Goal: Contribute content

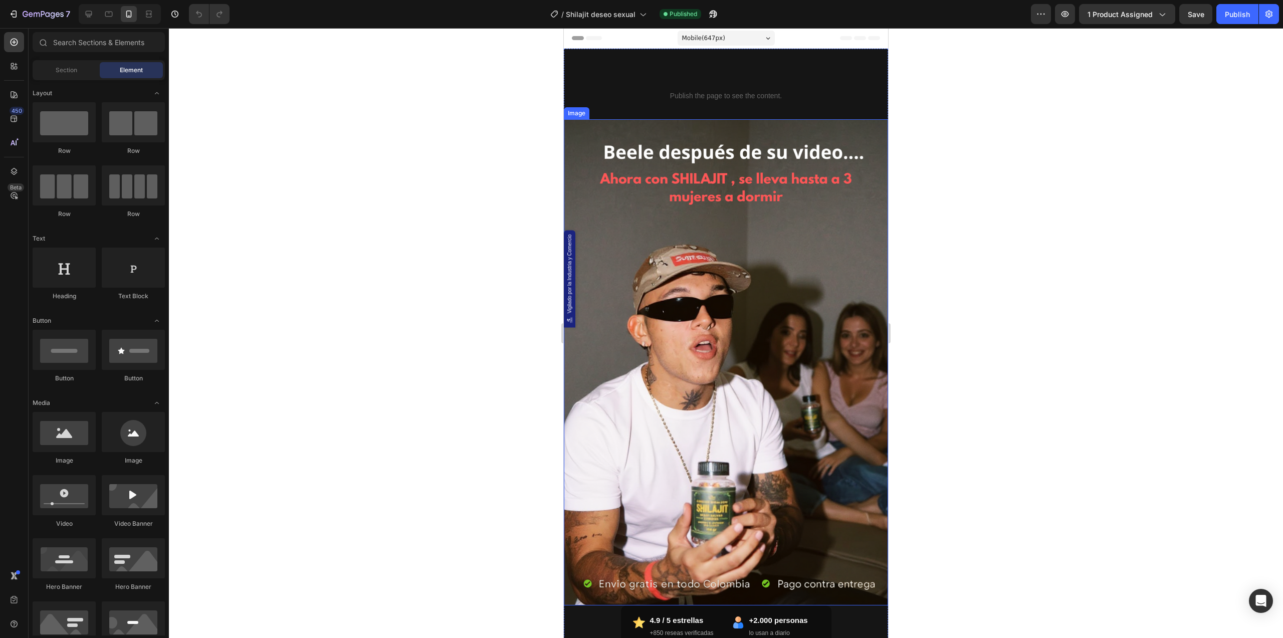
click at [751, 284] on img at bounding box center [726, 362] width 324 height 487
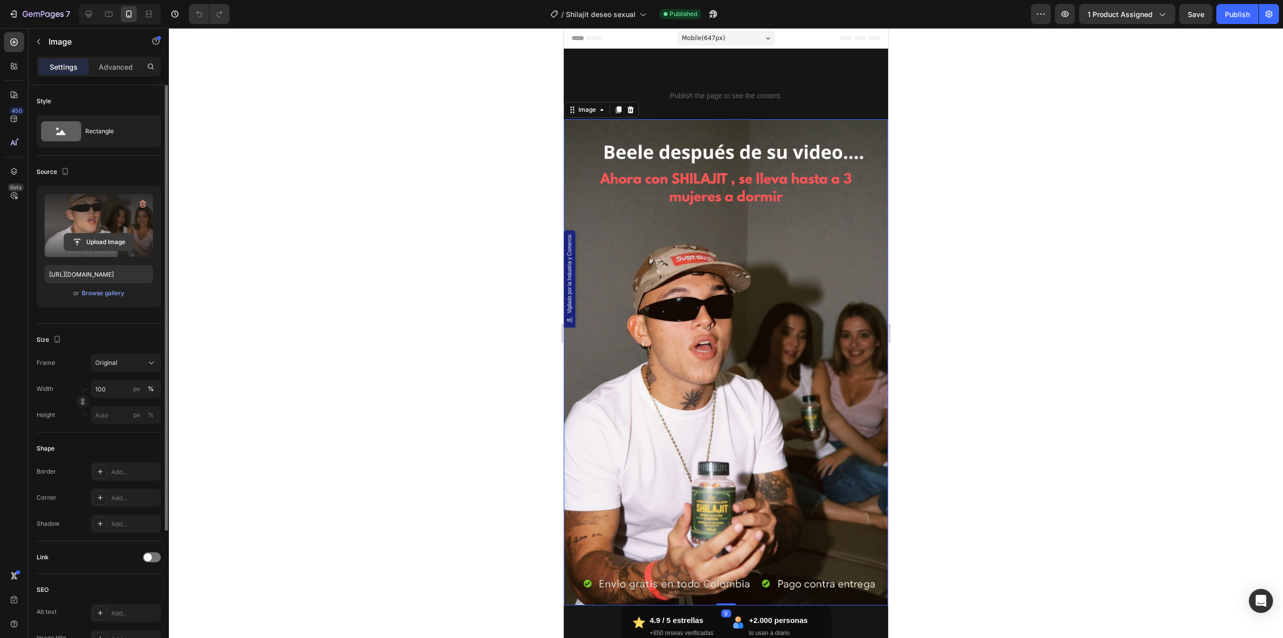
click at [101, 241] on input "file" at bounding box center [98, 242] width 69 height 17
type input "[URL][DOMAIN_NAME]"
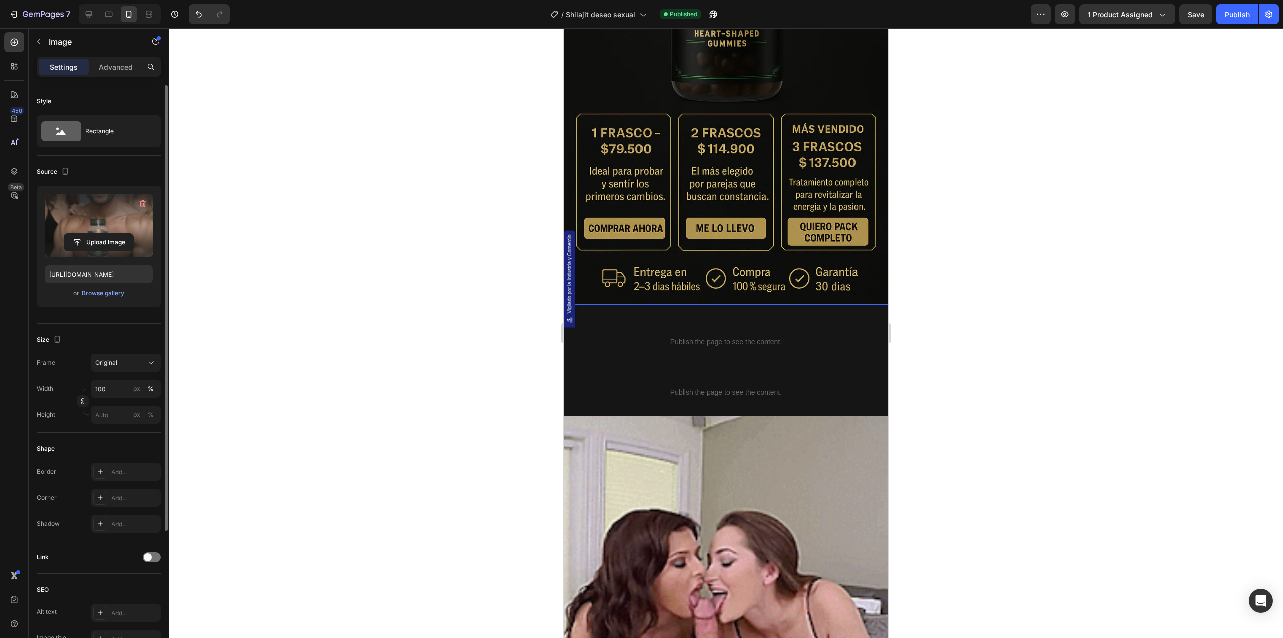
scroll to position [1002, 0]
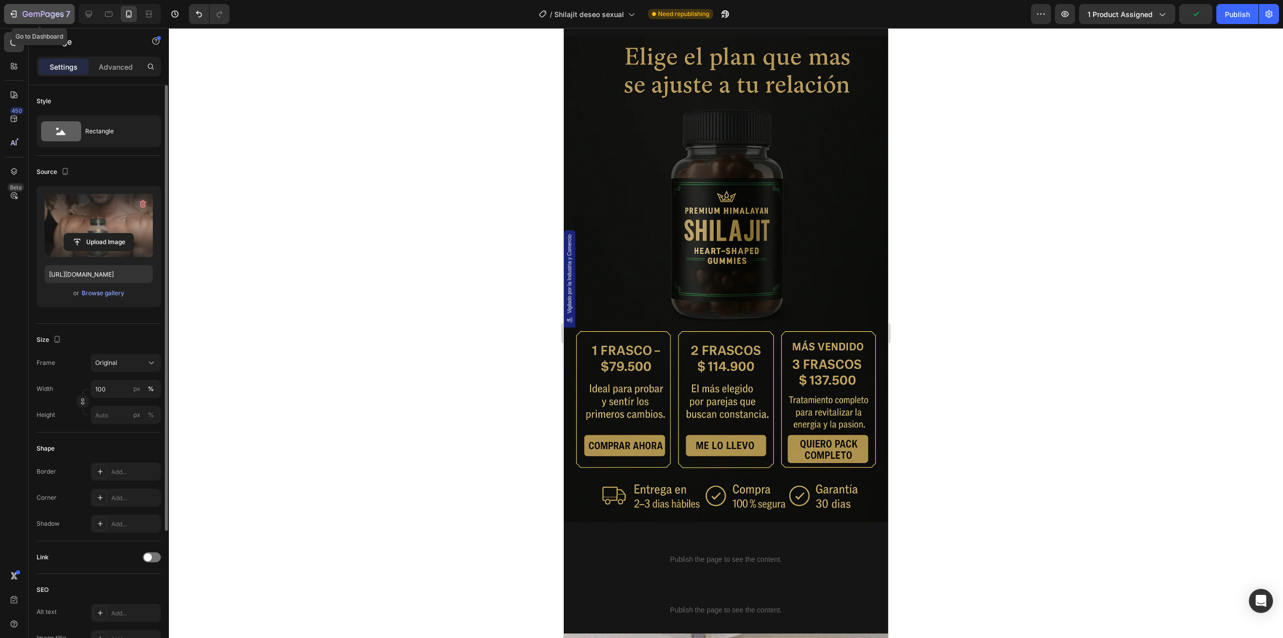
click at [35, 11] on icon "button" at bounding box center [43, 15] width 41 height 9
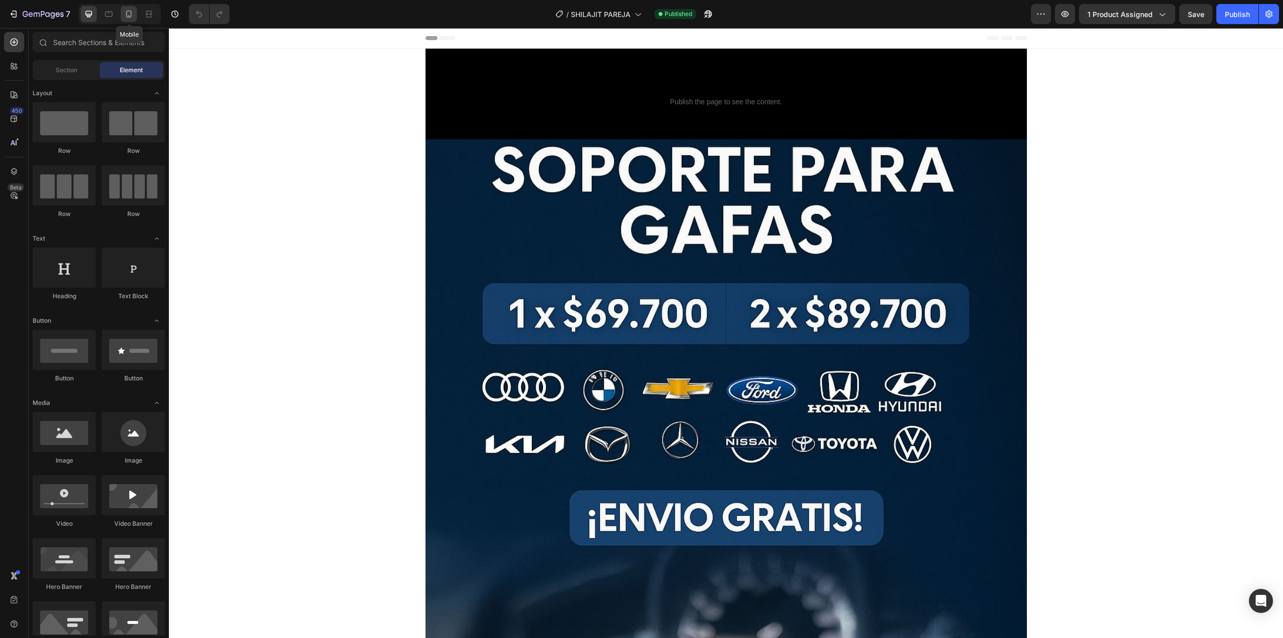
click at [127, 8] on div at bounding box center [129, 14] width 16 height 16
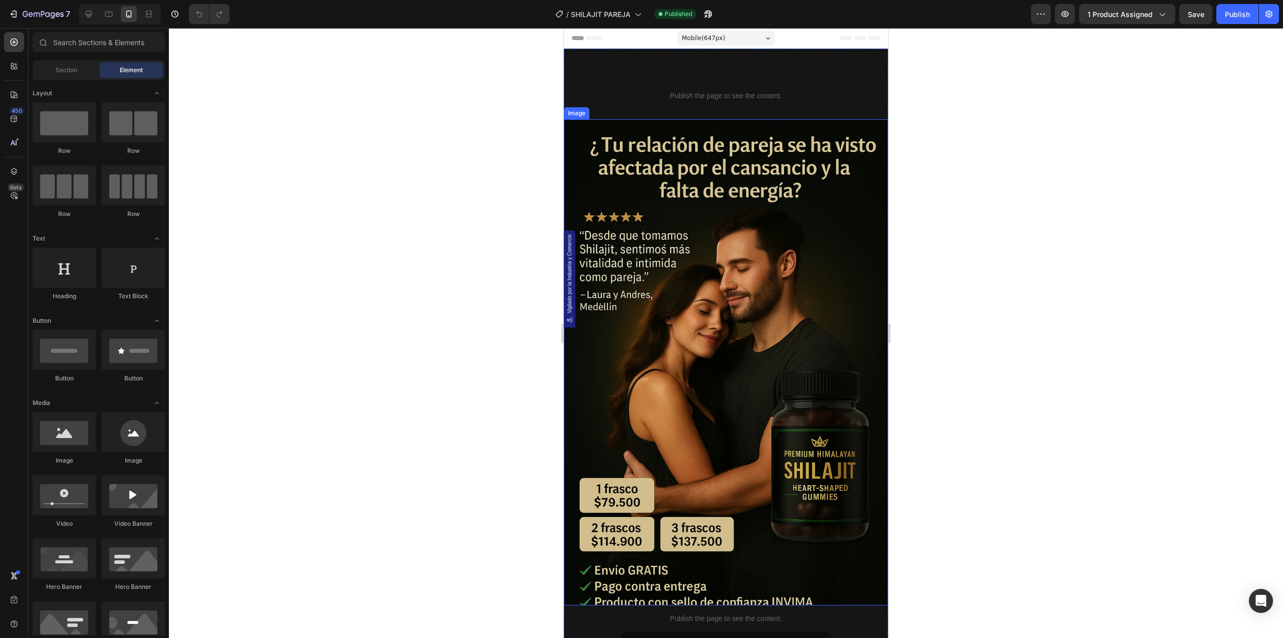
click at [754, 251] on img at bounding box center [726, 362] width 324 height 487
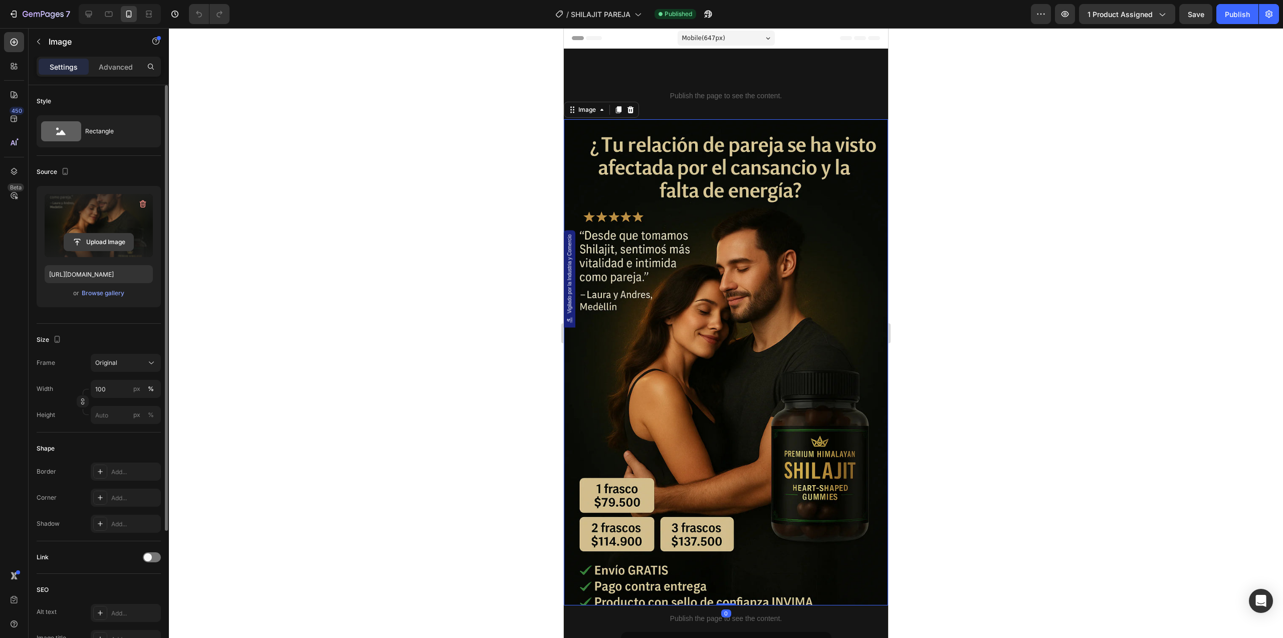
click at [111, 237] on input "file" at bounding box center [98, 242] width 69 height 17
type input "[URL][DOMAIN_NAME]"
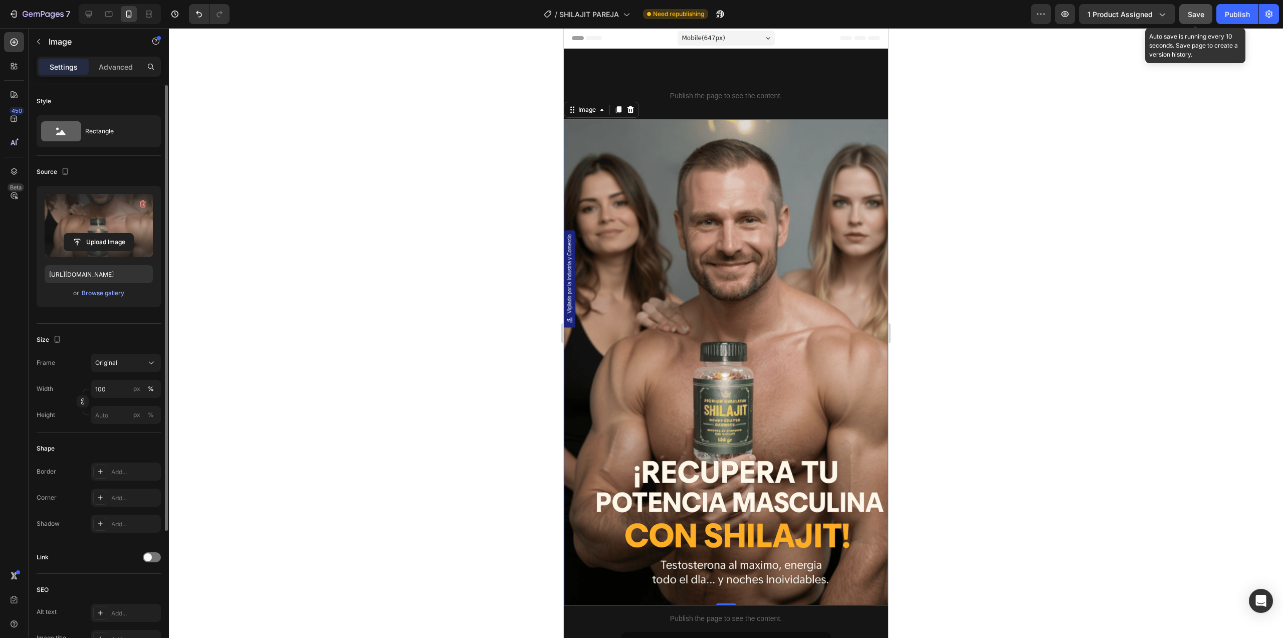
click at [1193, 22] on button "Save" at bounding box center [1195, 14] width 33 height 20
click at [1247, 19] on div "Publish" at bounding box center [1237, 14] width 25 height 11
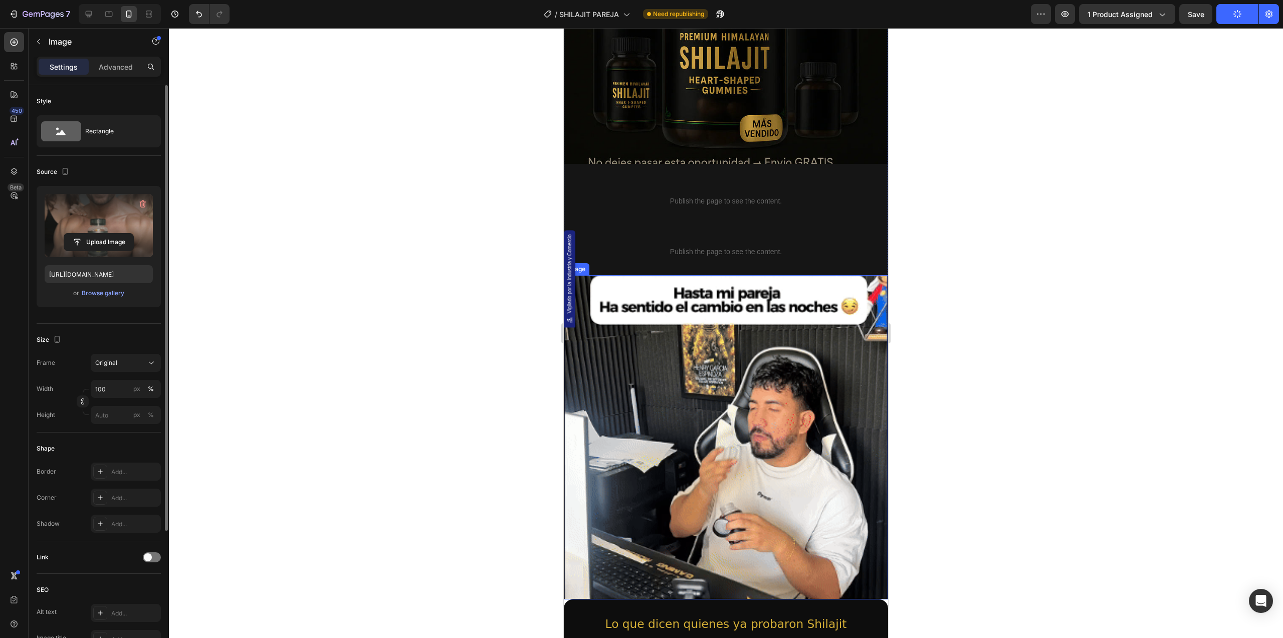
scroll to position [1670, 0]
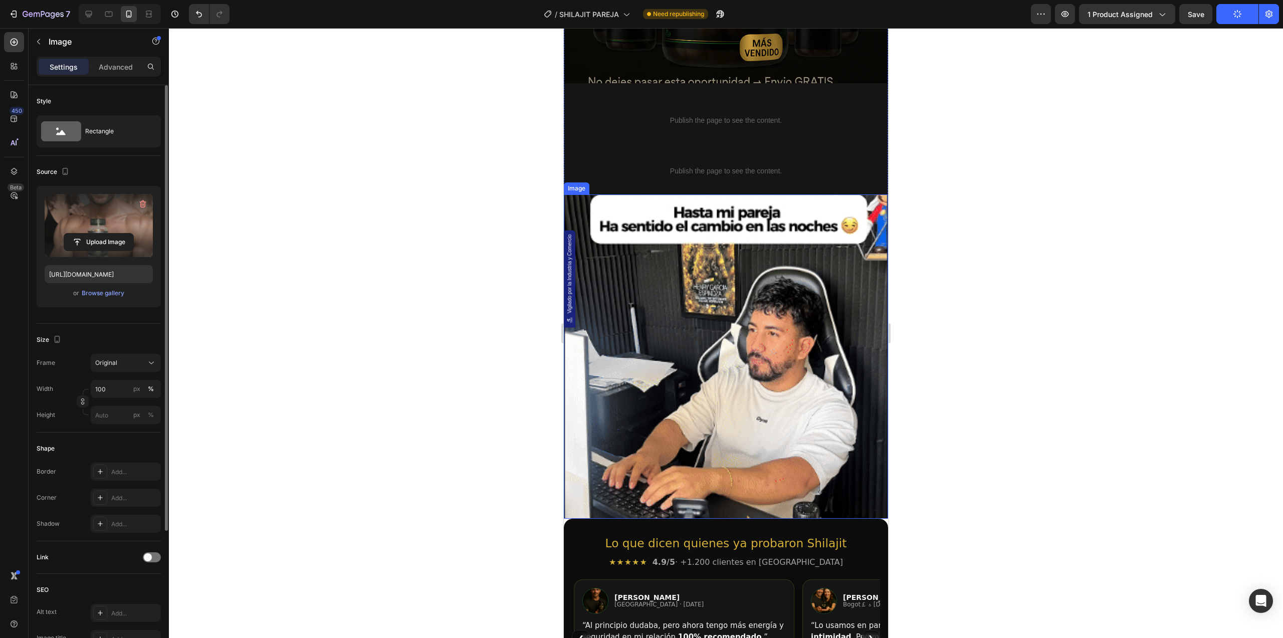
click at [755, 271] on img at bounding box center [726, 356] width 324 height 324
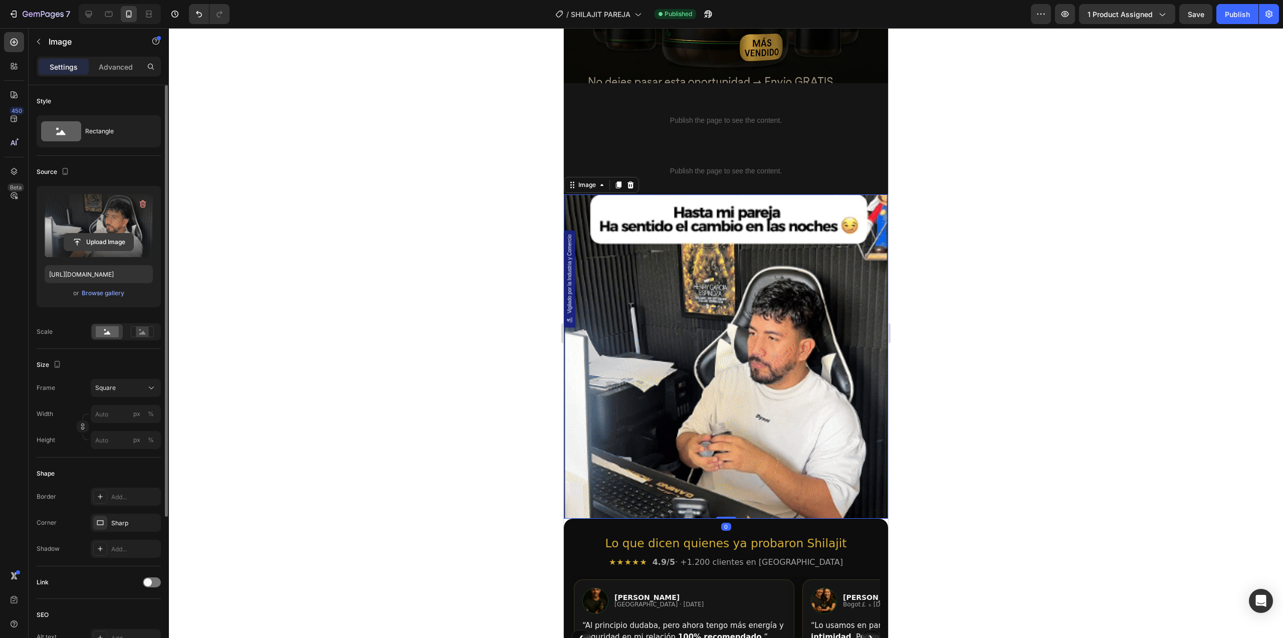
click at [102, 238] on input "file" at bounding box center [98, 242] width 69 height 17
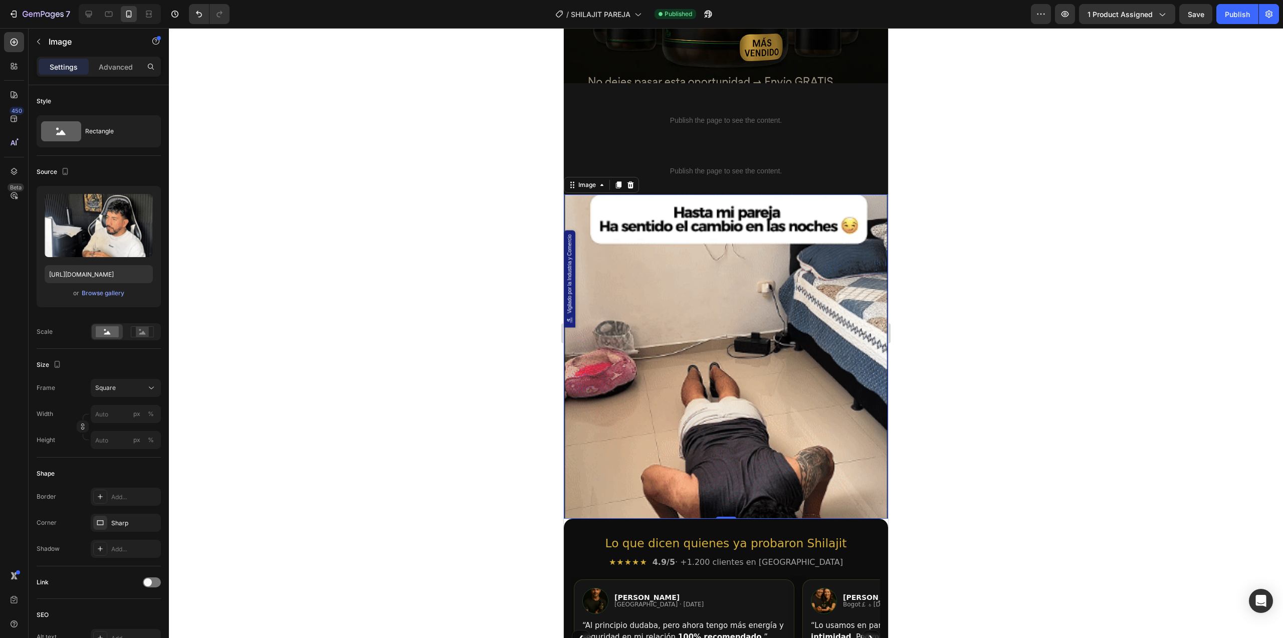
click at [722, 349] on img at bounding box center [726, 356] width 324 height 324
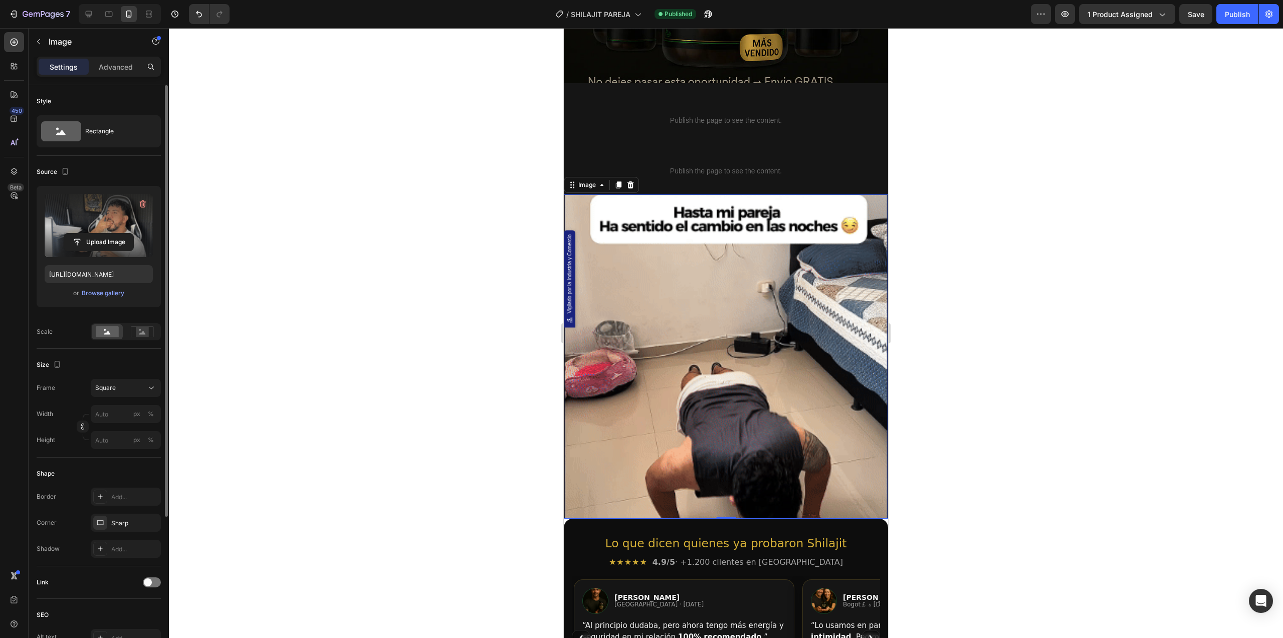
click at [93, 228] on label at bounding box center [99, 225] width 108 height 63
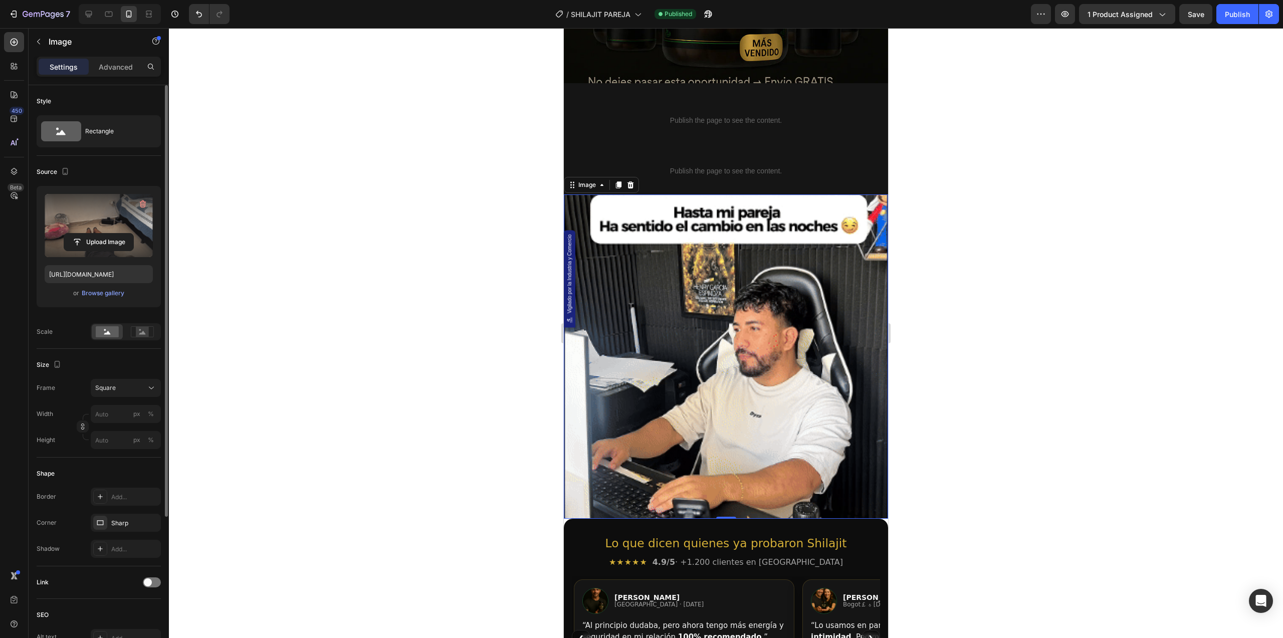
click at [93, 234] on input "file" at bounding box center [98, 242] width 69 height 17
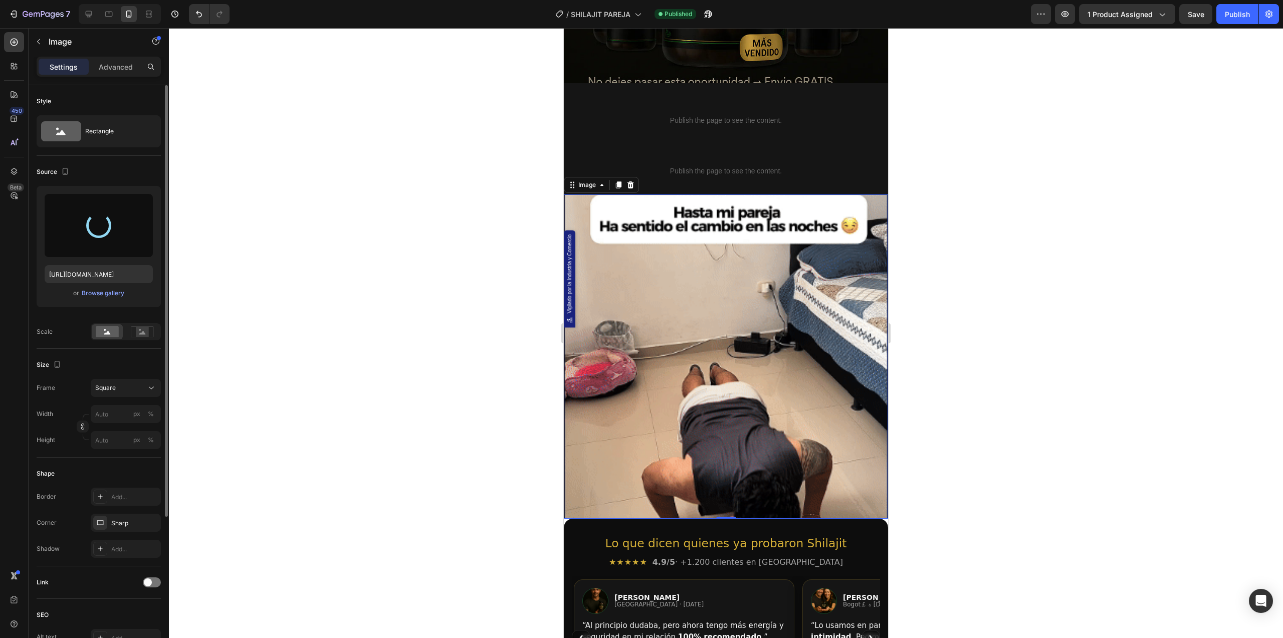
type input "https://cdn.shopify.com/s/files/1/0744/3005/4434/files/gempages_531692215487955…"
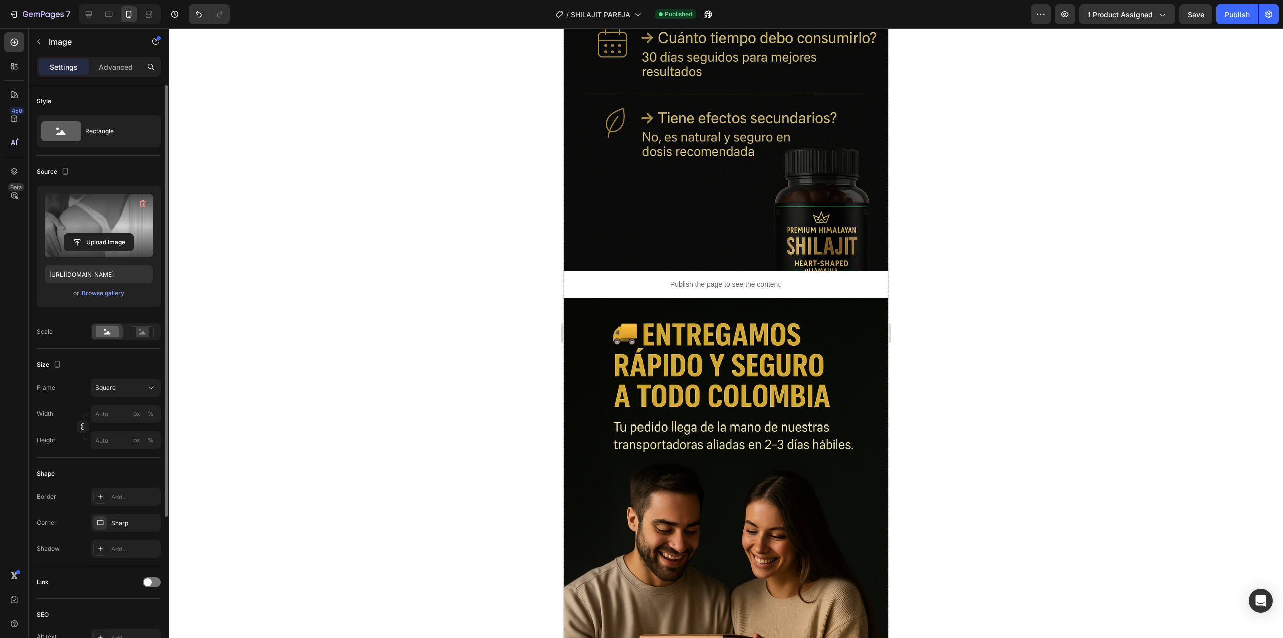
scroll to position [6393, 0]
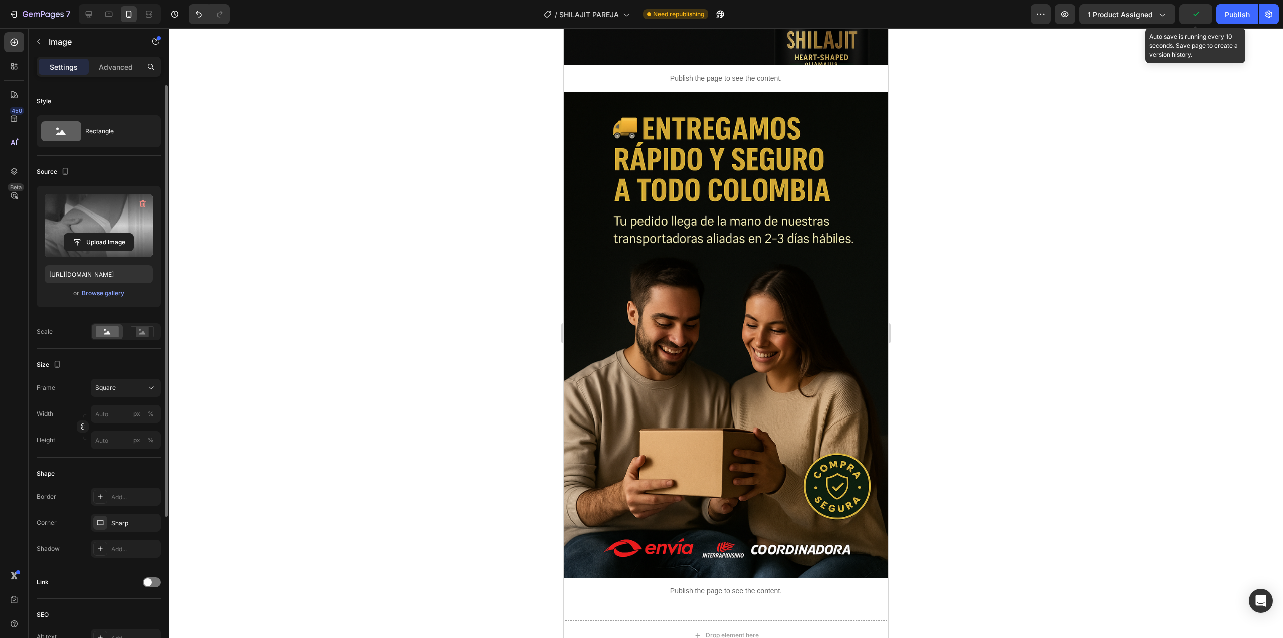
click at [1191, 13] on icon "button" at bounding box center [1196, 14] width 10 height 10
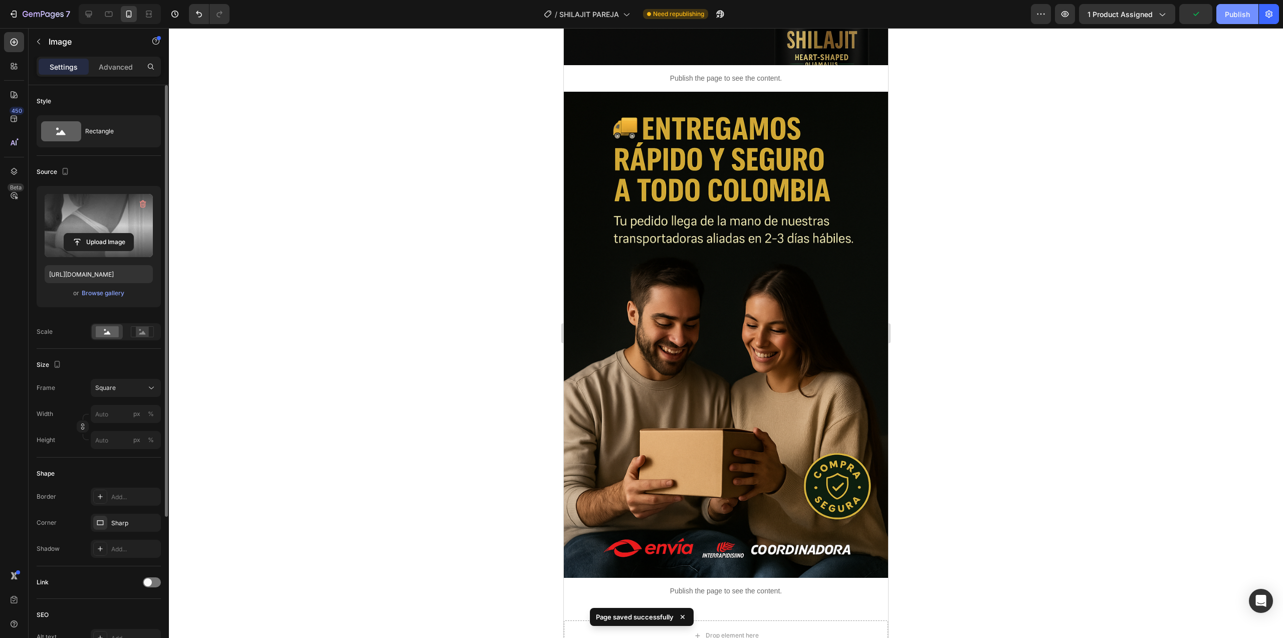
click at [1233, 13] on div "Publish" at bounding box center [1237, 14] width 25 height 11
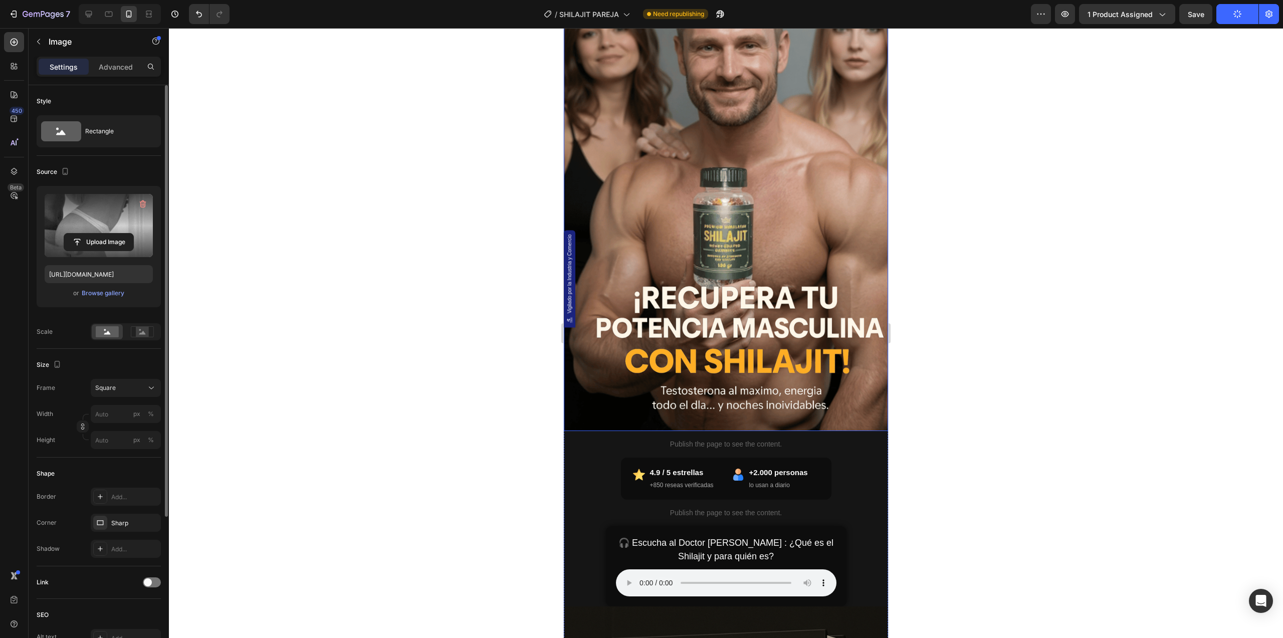
scroll to position [45, 0]
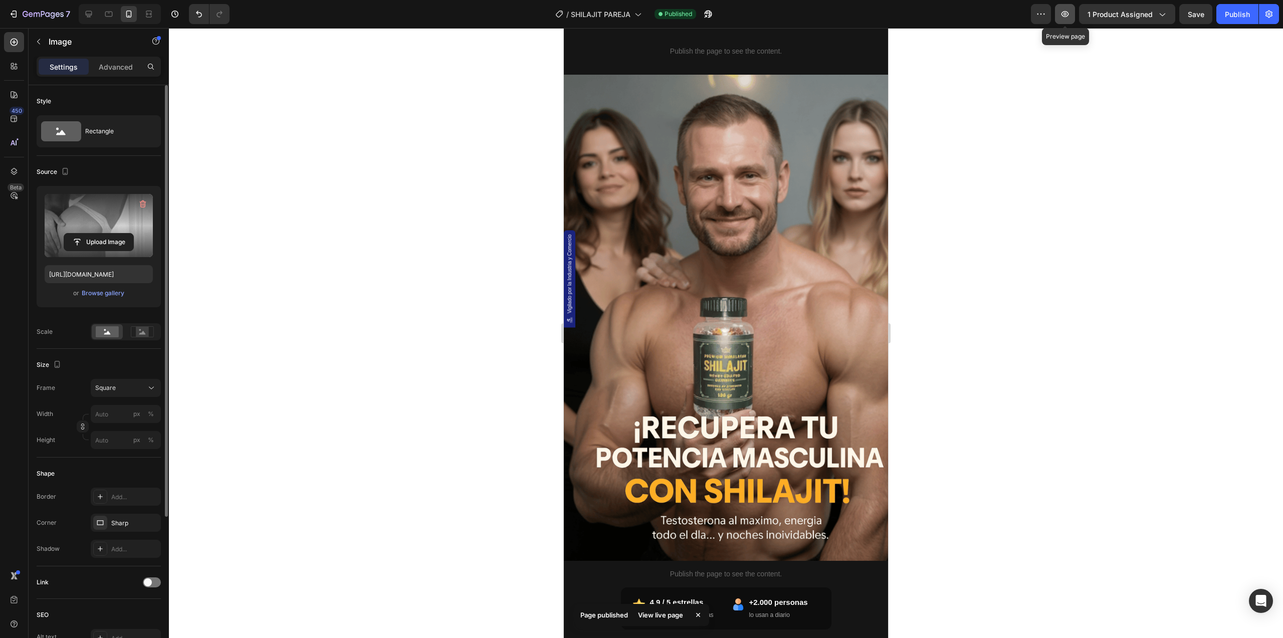
click at [1063, 14] on icon "button" at bounding box center [1066, 14] width 8 height 6
